Goal: Task Accomplishment & Management: Complete application form

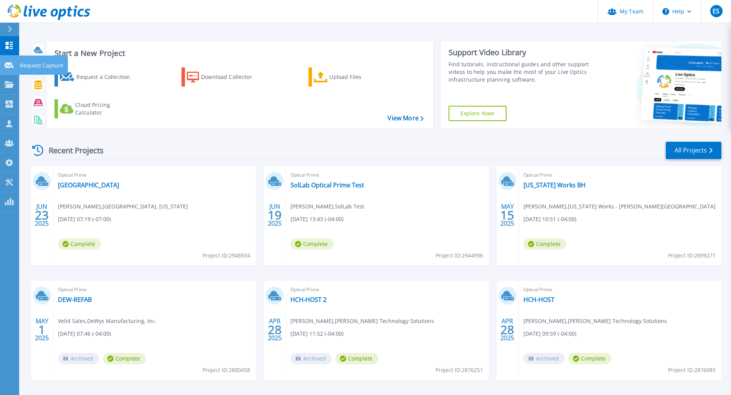
click at [12, 67] on icon at bounding box center [9, 66] width 9 height 6
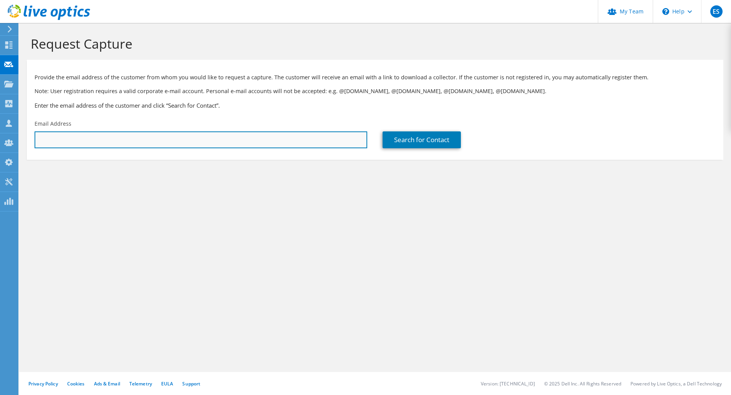
click at [87, 142] on input "text" at bounding box center [201, 140] width 333 height 17
type input "b"
paste input "[EMAIL_ADDRESS][DOMAIN_NAME]"
type input "[EMAIL_ADDRESS][DOMAIN_NAME]"
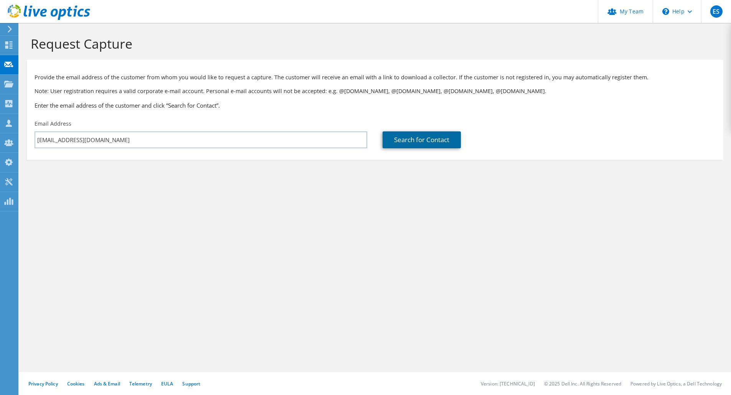
click at [403, 143] on link "Search for Contact" at bounding box center [421, 140] width 78 height 17
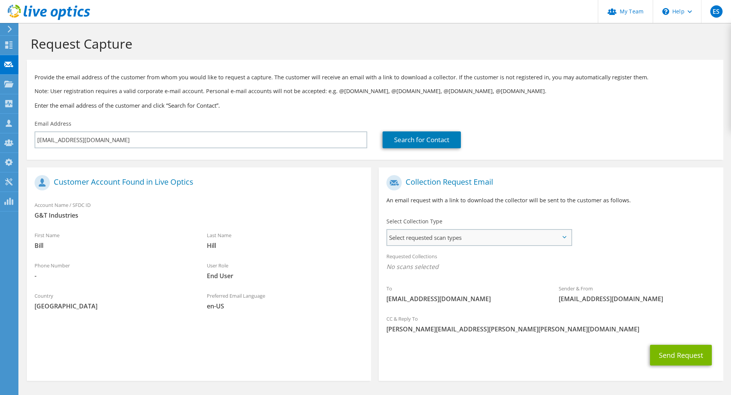
click at [468, 236] on span "Select requested scan types" at bounding box center [479, 237] width 184 height 15
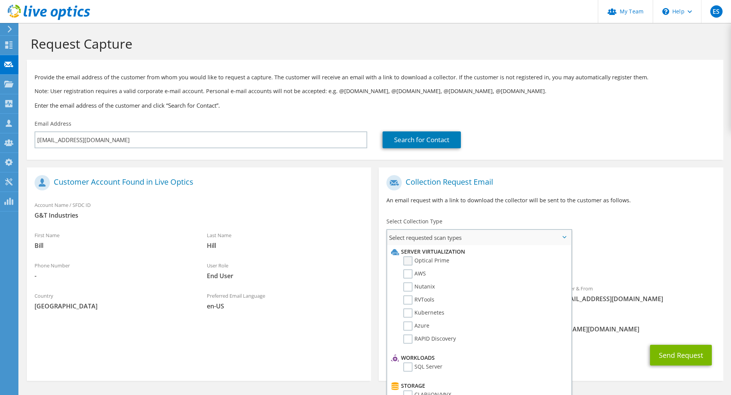
click at [440, 260] on label "Optical Prime" at bounding box center [426, 261] width 46 height 9
click at [0, 0] on input "Optical Prime" at bounding box center [0, 0] width 0 height 0
click at [557, 143] on div "Search for Contact" at bounding box center [548, 140] width 333 height 17
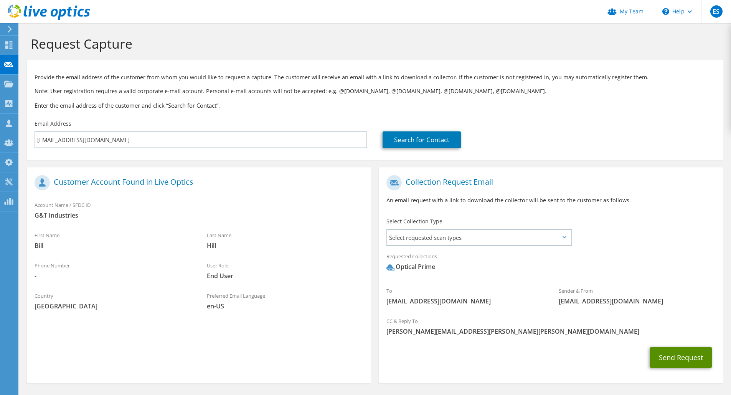
click at [687, 359] on button "Send Request" at bounding box center [681, 357] width 62 height 21
